Goal: Navigation & Orientation: Find specific page/section

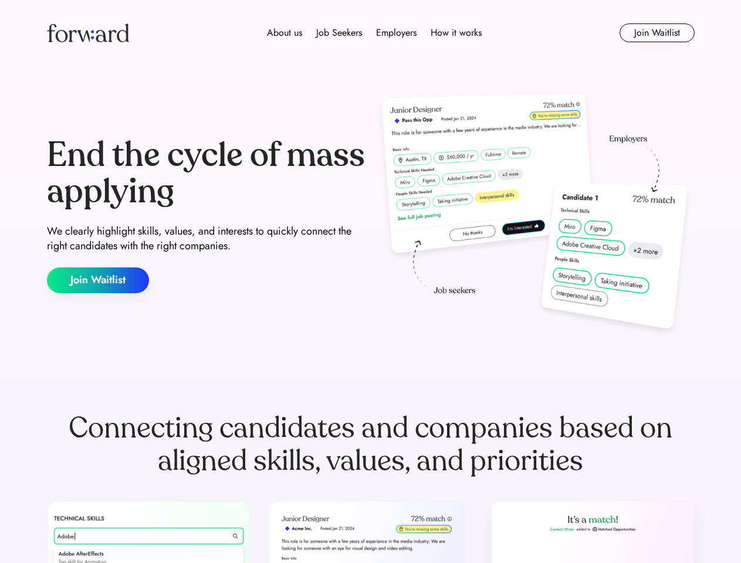
click at [370, 281] on div "End the cycle of mass applying We clearly highlight skills, values, and interes…" at bounding box center [370, 215] width 647 height 252
click at [371, 33] on div "About us Job Seekers Employers How it works" at bounding box center [374, 33] width 462 height 14
click at [88, 33] on img at bounding box center [88, 32] width 82 height 19
click at [374, 33] on div "About us Job Seekers Employers How it works" at bounding box center [374, 33] width 462 height 14
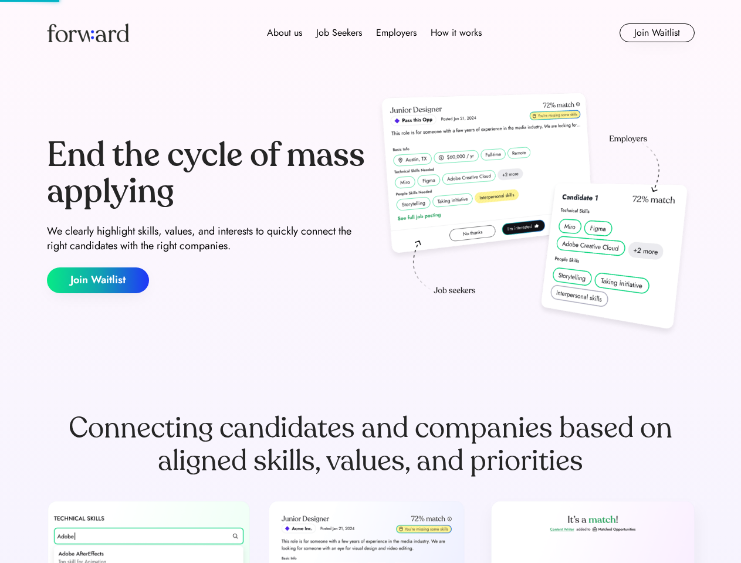
click at [284, 33] on div "About us" at bounding box center [284, 33] width 35 height 14
click at [339, 33] on div "Job Seekers" at bounding box center [339, 33] width 46 height 14
click at [396, 33] on div "Employers" at bounding box center [396, 33] width 40 height 14
click at [455, 33] on div "How it works" at bounding box center [455, 33] width 51 height 14
click at [656, 33] on button "Join Waitlist" at bounding box center [656, 32] width 75 height 19
